Goal: Understand process/instructions: Learn how to perform a task or action

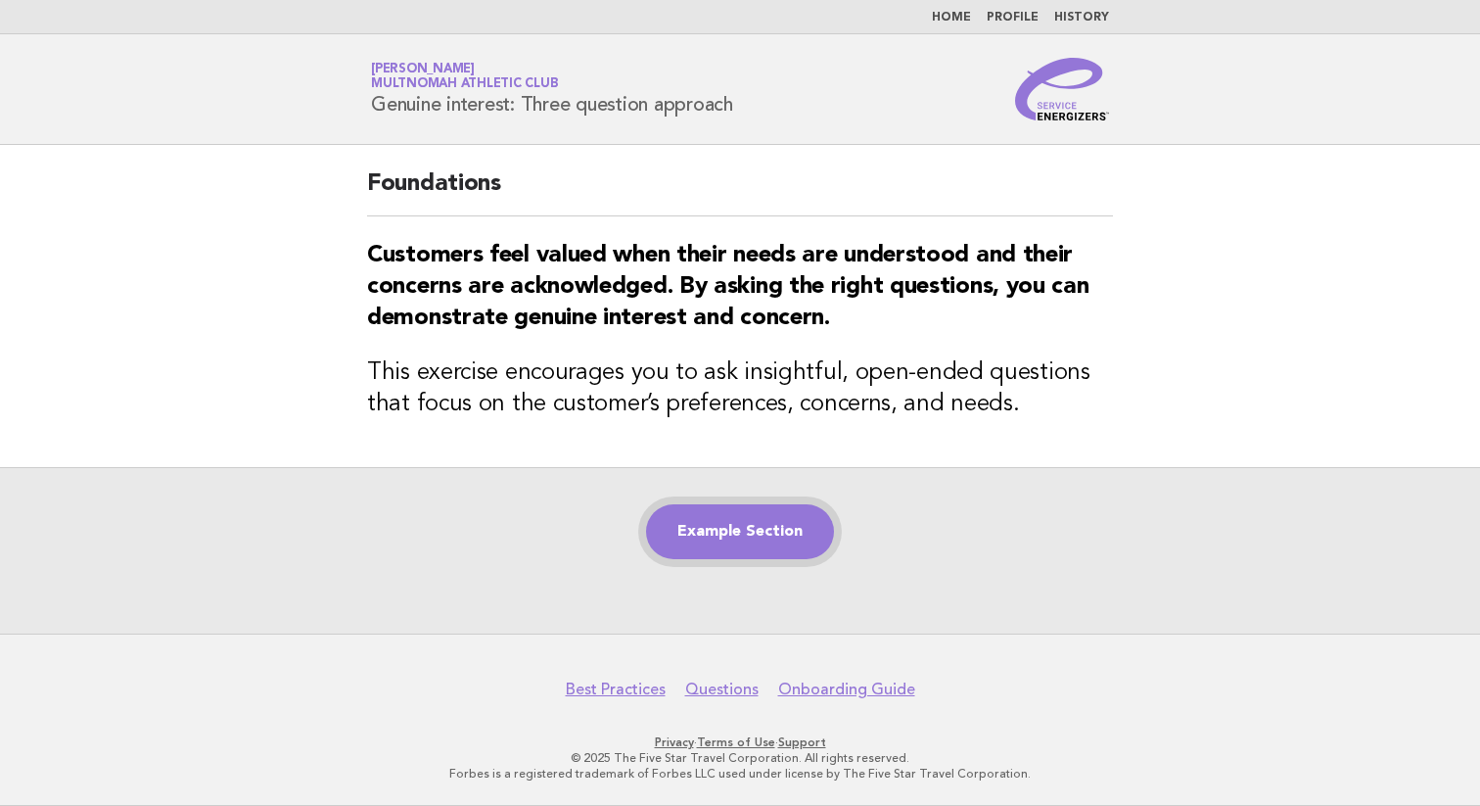
click at [764, 515] on link "Example Section" at bounding box center [740, 531] width 188 height 55
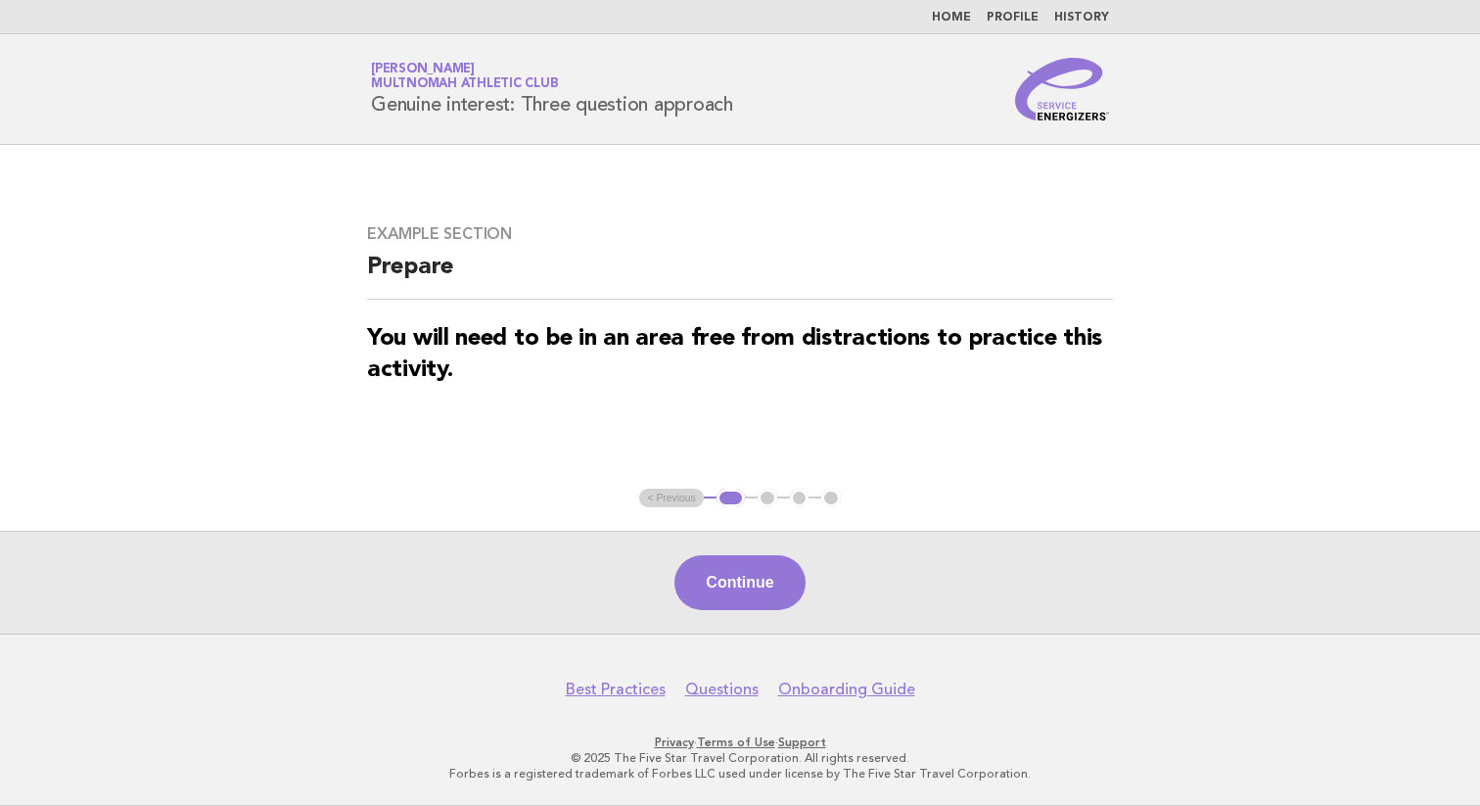
click at [762, 560] on button "Continue" at bounding box center [739, 582] width 130 height 55
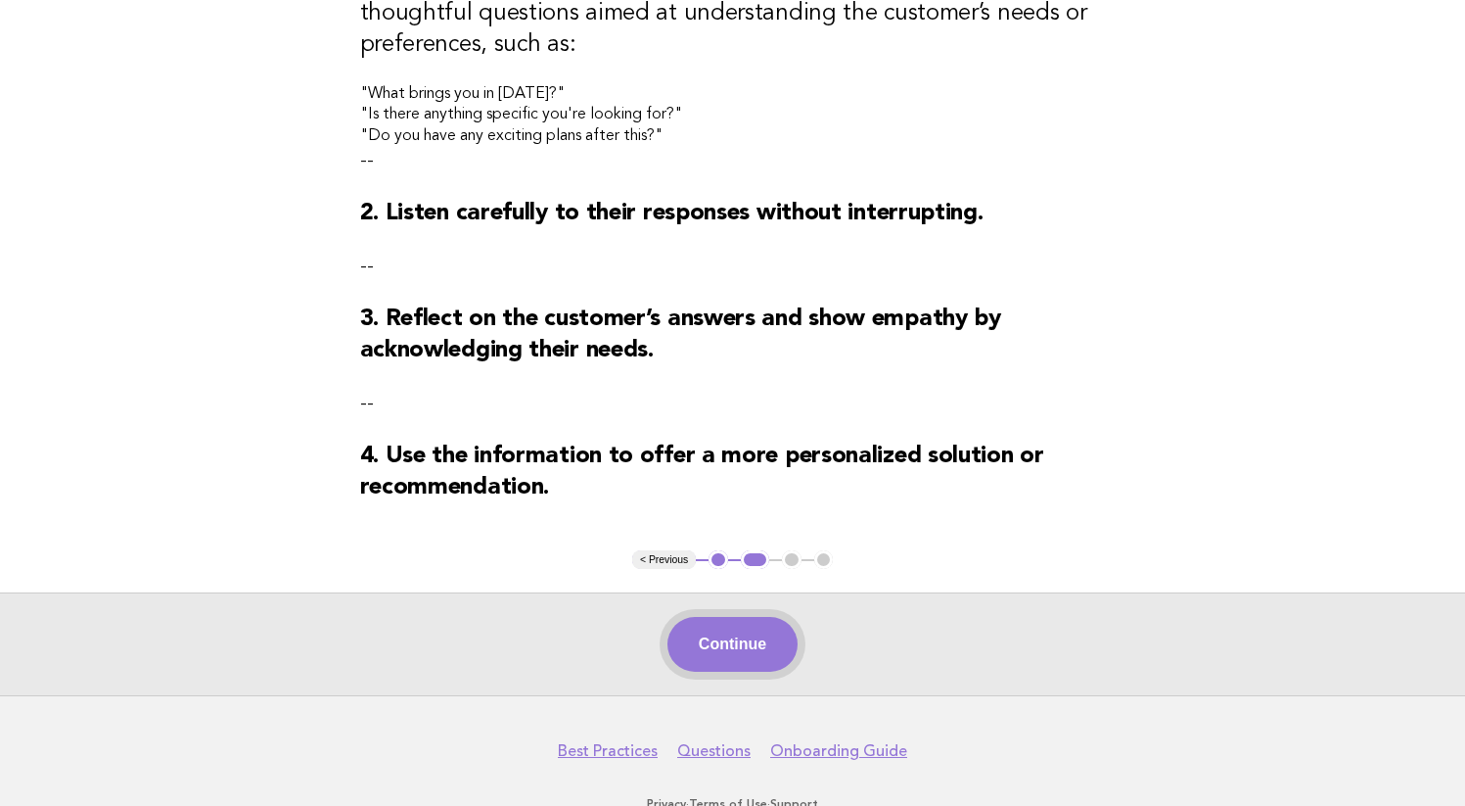
click at [715, 624] on button "Continue" at bounding box center [733, 644] width 130 height 55
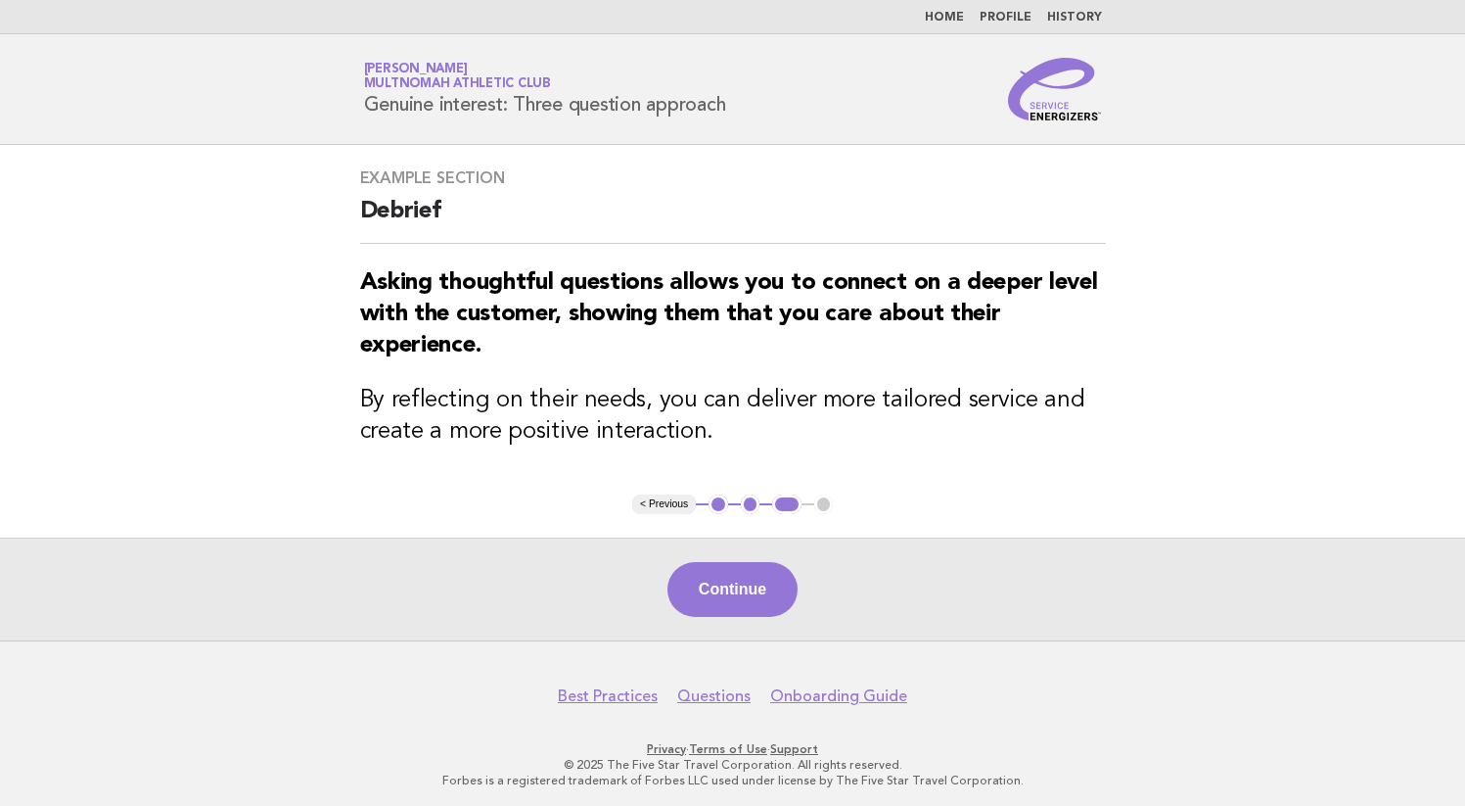
click at [707, 573] on button "Continue" at bounding box center [733, 589] width 130 height 55
